Goal: Task Accomplishment & Management: Manage account settings

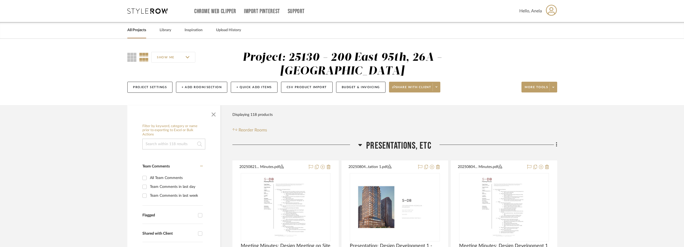
click at [132, 10] on icon at bounding box center [147, 10] width 40 height 5
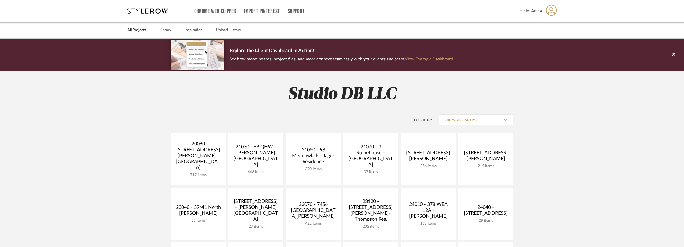
scroll to position [161, 0]
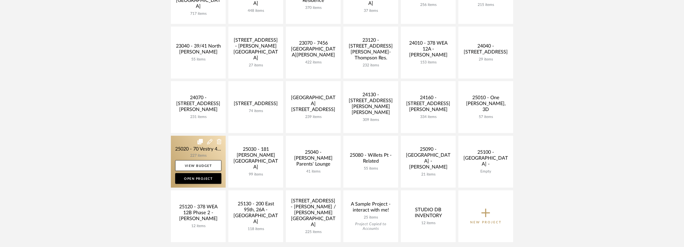
click at [184, 152] on link at bounding box center [198, 162] width 55 height 52
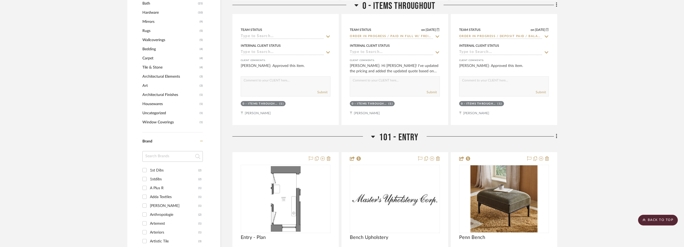
scroll to position [618, 0]
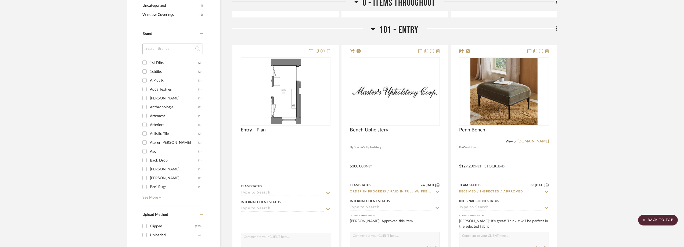
click at [164, 48] on input at bounding box center [172, 48] width 60 height 11
click at [164, 50] on input at bounding box center [172, 48] width 60 height 11
type input "po"
click at [162, 70] on div "Porta [GEOGRAPHIC_DATA]" at bounding box center [174, 71] width 48 height 9
click at [149, 70] on input "Porta NYC (2)" at bounding box center [144, 71] width 9 height 9
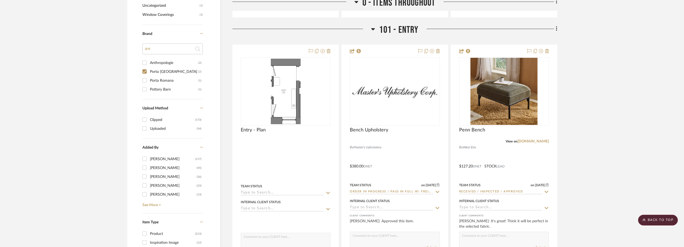
checkbox input "true"
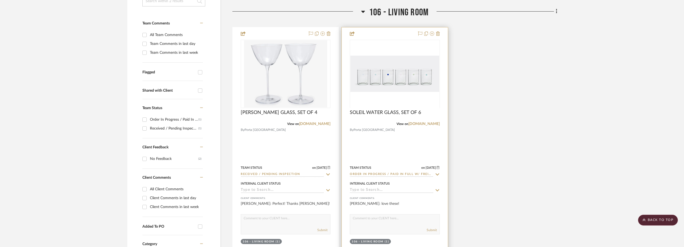
scroll to position [143, 0]
click at [439, 172] on icon at bounding box center [437, 174] width 5 height 4
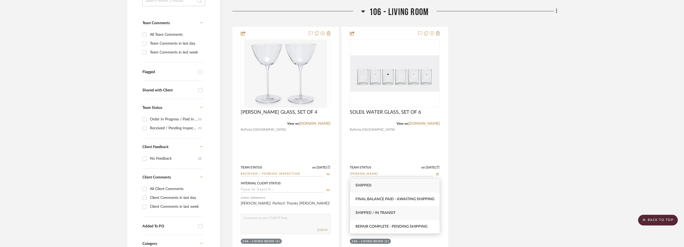
type input "[PERSON_NAME]"
drag, startPoint x: 407, startPoint y: 210, endPoint x: 393, endPoint y: 165, distance: 47.7
click at [407, 210] on div "Shipped / In Transit" at bounding box center [394, 213] width 89 height 14
type input "[DATE]"
type input "Shipped / In Transit"
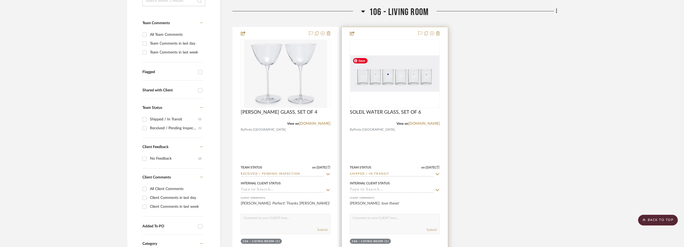
click at [389, 80] on img "0" at bounding box center [394, 73] width 89 height 36
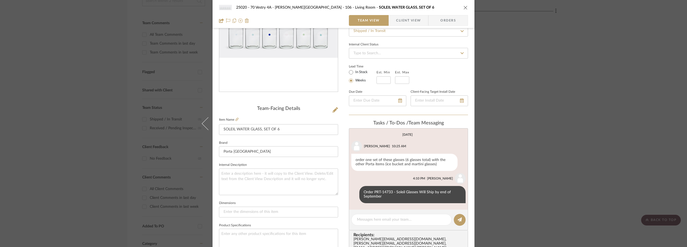
scroll to position [81, 0]
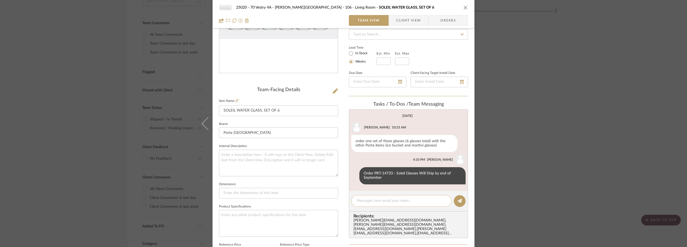
click at [359, 201] on textarea at bounding box center [401, 201] width 89 height 6
paste textarea "1ZA721720397311684"
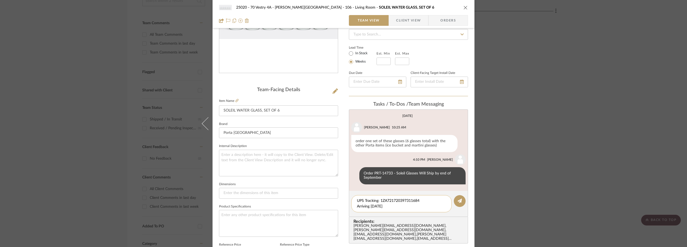
type textarea "UPS Tracking: 1ZA721720397311684 Arriving [DATE]"
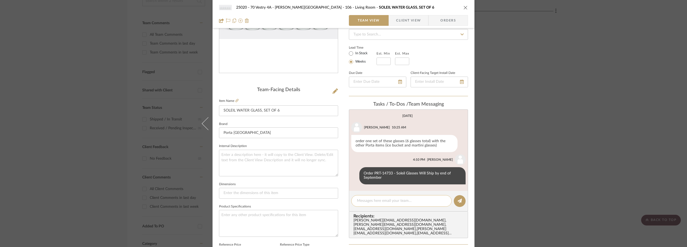
scroll to position [12, 0]
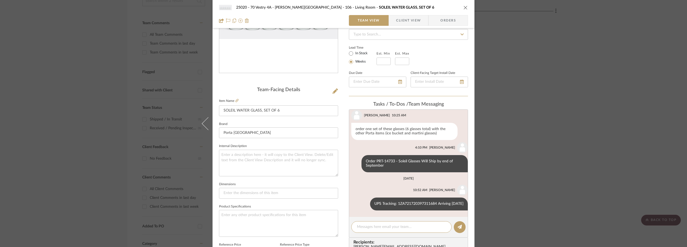
click at [104, 116] on div "25020 - 70 Vestry 4A - [PERSON_NAME] 106 - Living Room SOLEIL WATER GLASS, SET …" at bounding box center [343, 123] width 687 height 247
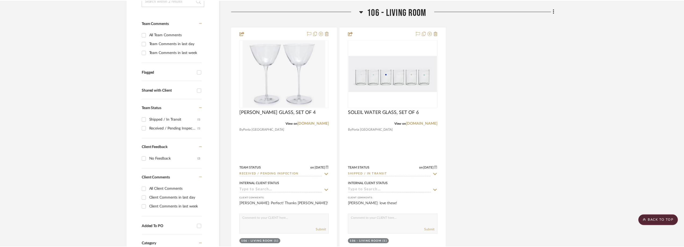
scroll to position [143, 0]
